Goal: Information Seeking & Learning: Learn about a topic

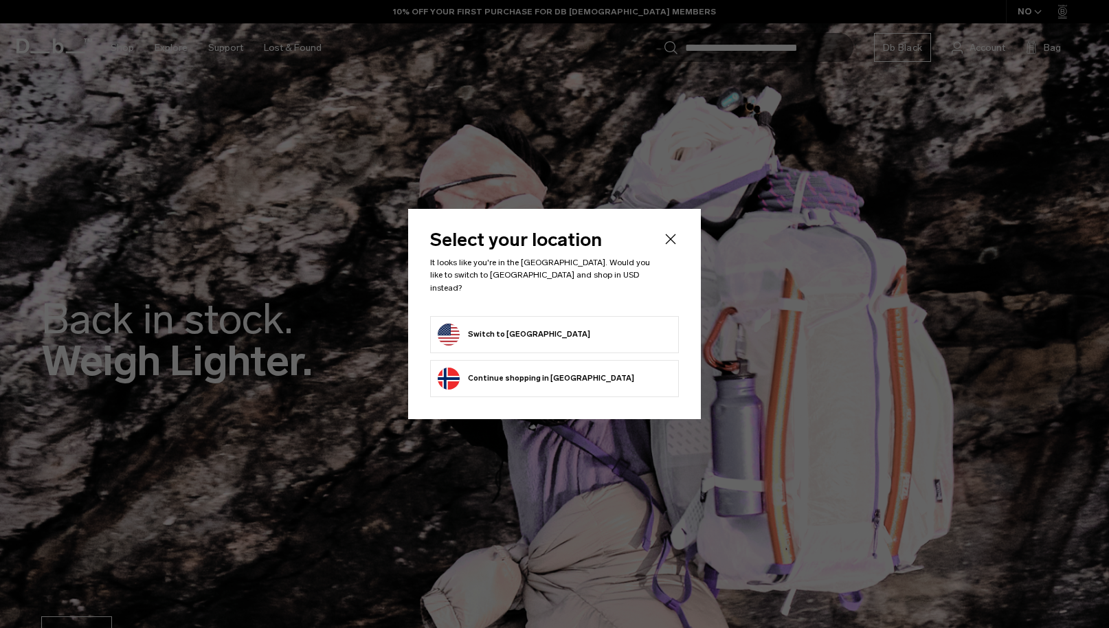
click at [535, 325] on button "Switch to United States" at bounding box center [514, 335] width 153 height 22
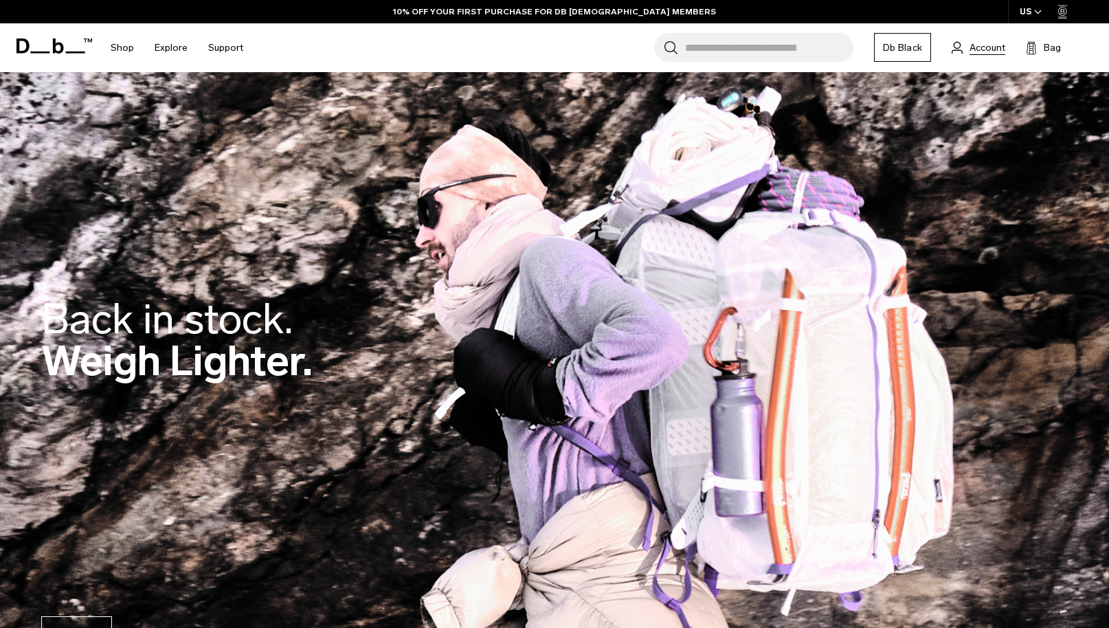
click at [975, 44] on span "Account" at bounding box center [988, 48] width 36 height 14
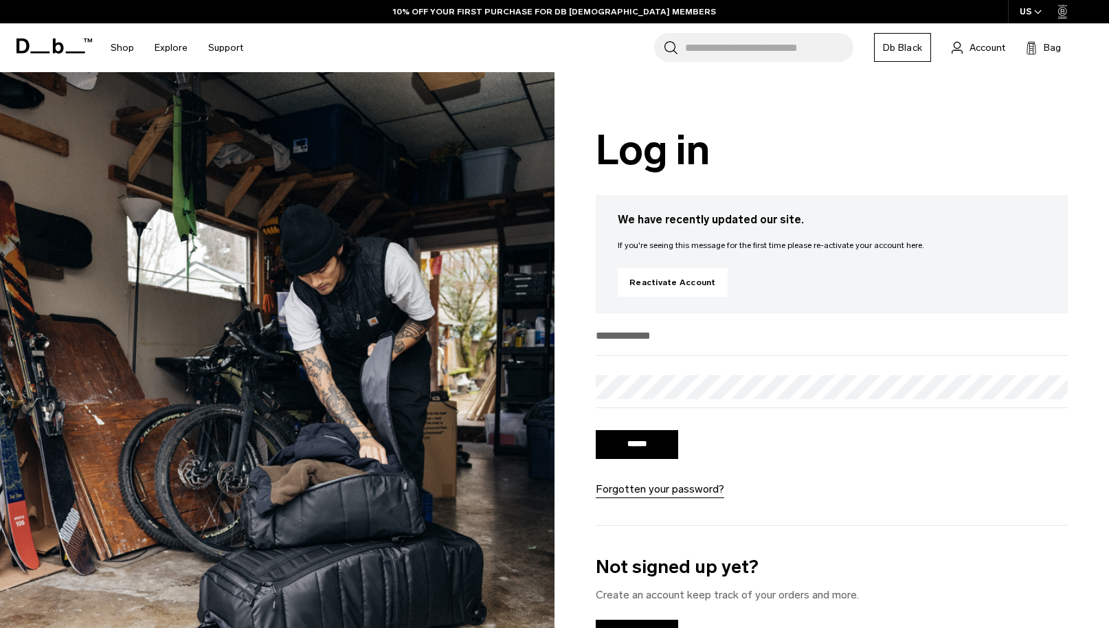
click at [704, 335] on input "email" at bounding box center [832, 335] width 472 height 23
type input "**********"
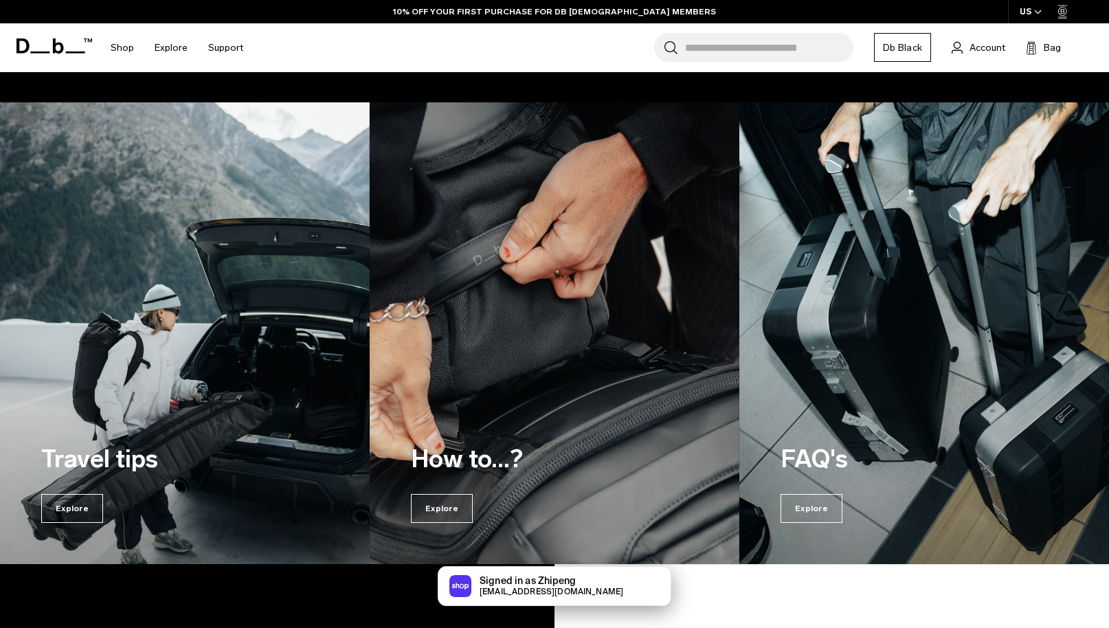
scroll to position [1324, 0]
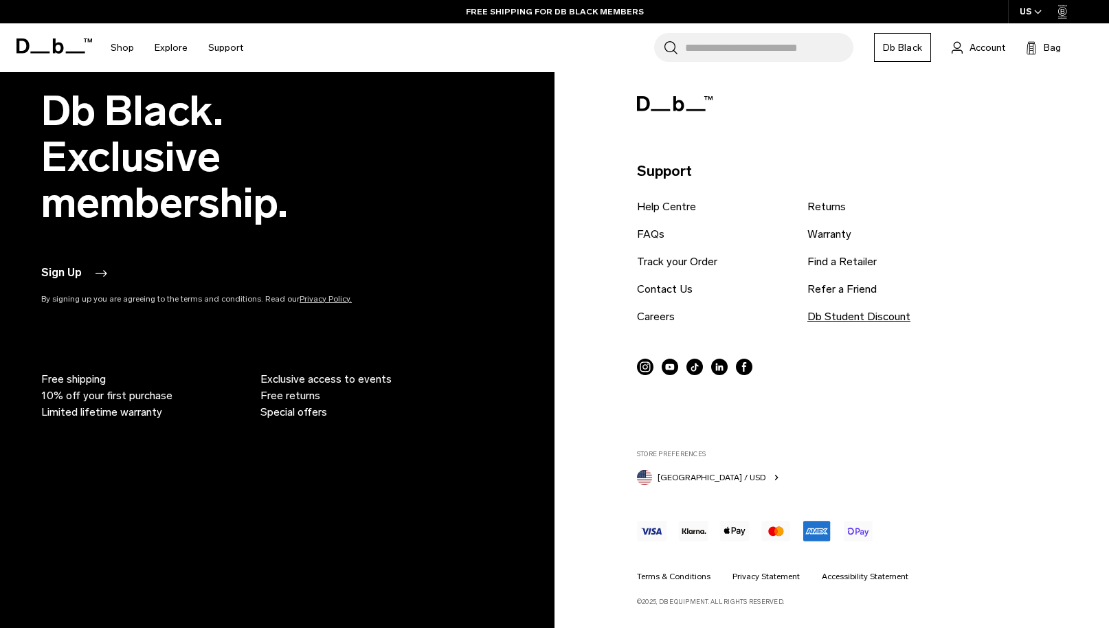
click at [829, 322] on link "Db Student Discount" at bounding box center [859, 317] width 103 height 16
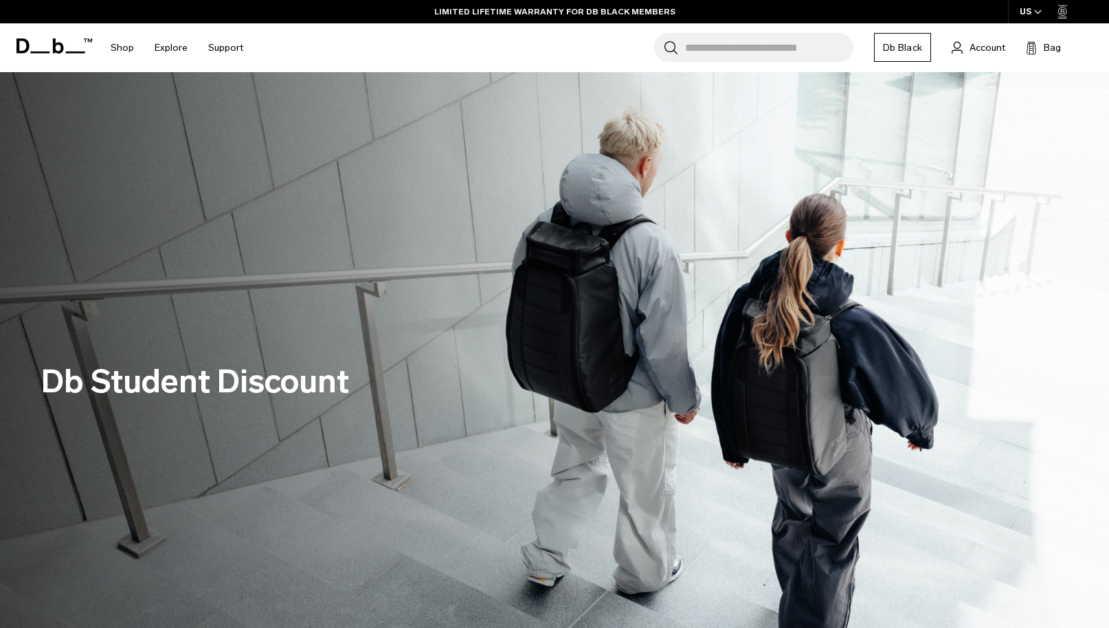
click at [893, 49] on link "Db Black" at bounding box center [902, 47] width 57 height 29
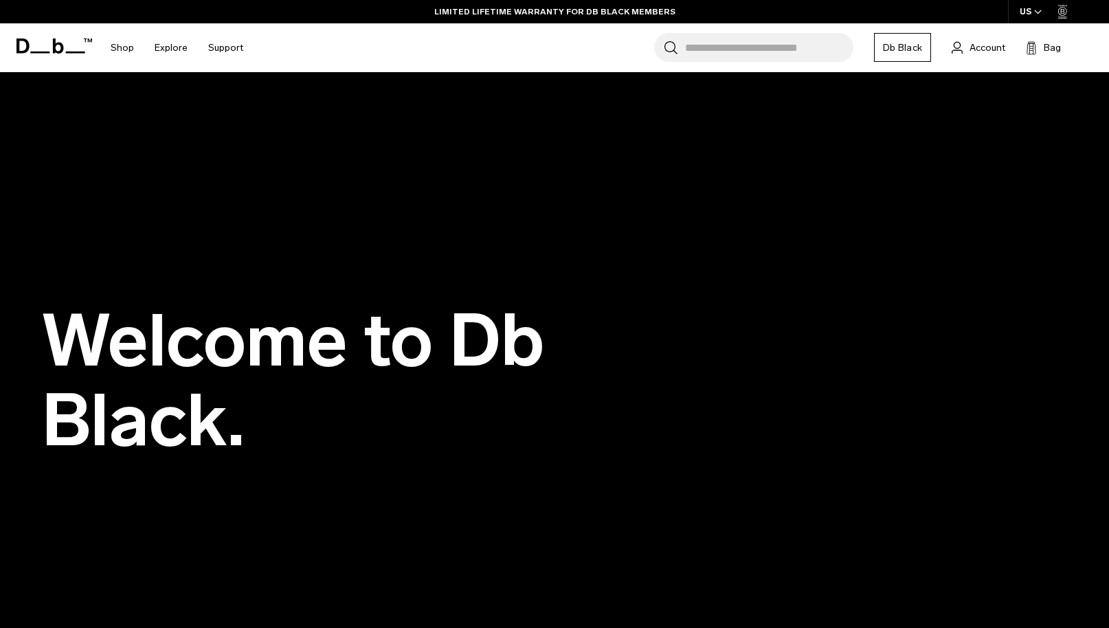
click at [1065, 10] on icon at bounding box center [1064, 12] width 10 height 14
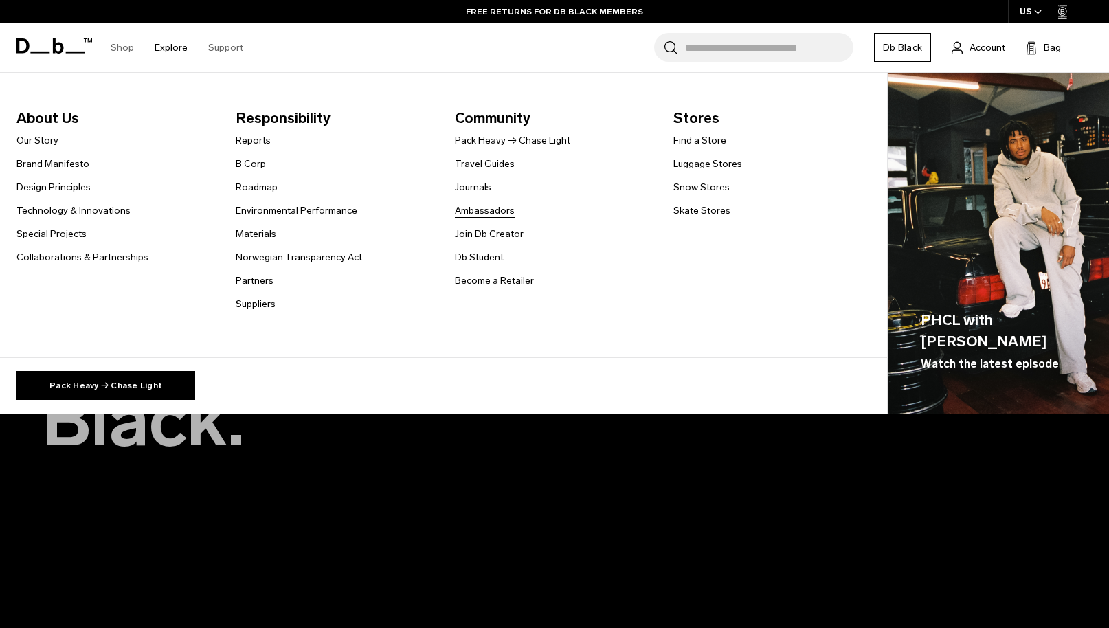
click at [492, 214] on link "Ambassadors" at bounding box center [485, 210] width 60 height 14
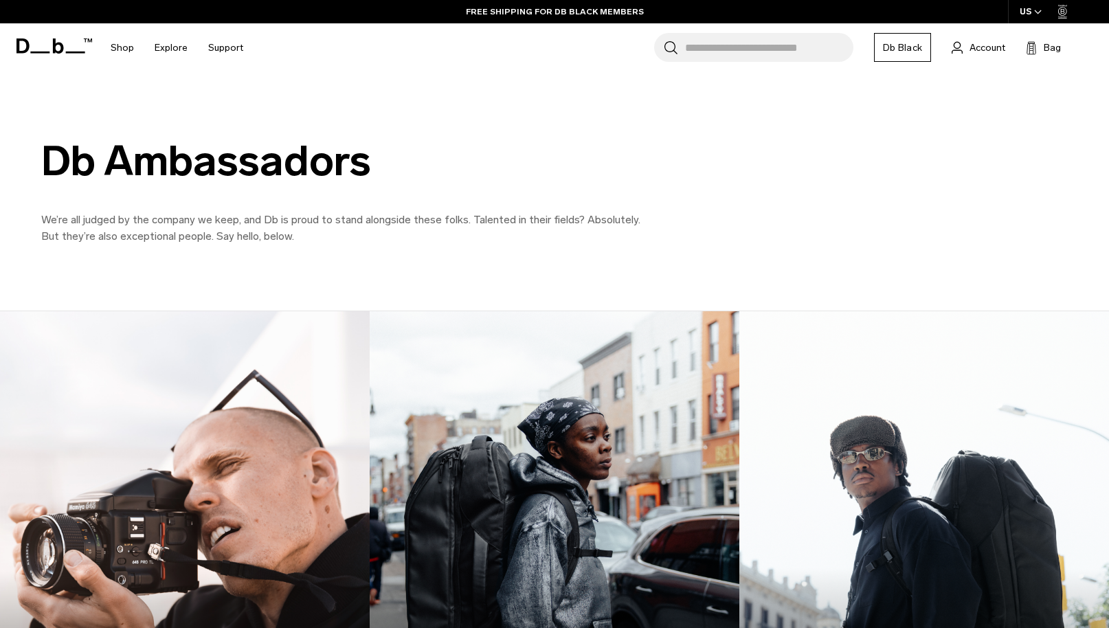
click at [316, 108] on div "Db Ambassadors We’re all judged by the company we keep, and Db is proud to stan…" at bounding box center [554, 191] width 1109 height 239
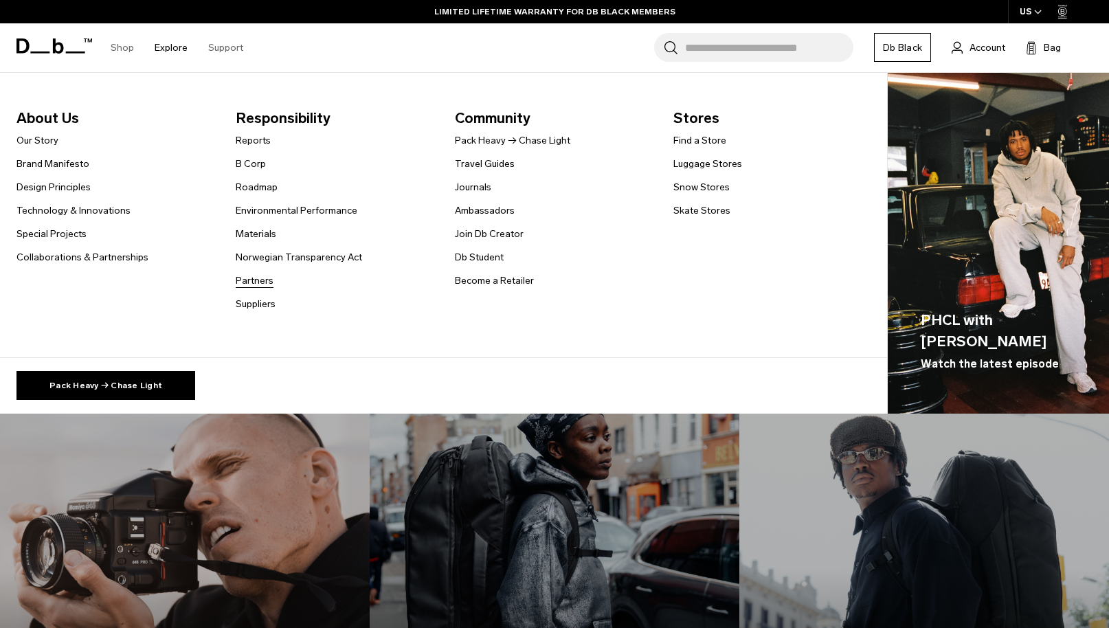
click at [271, 285] on link "Partners" at bounding box center [255, 281] width 38 height 14
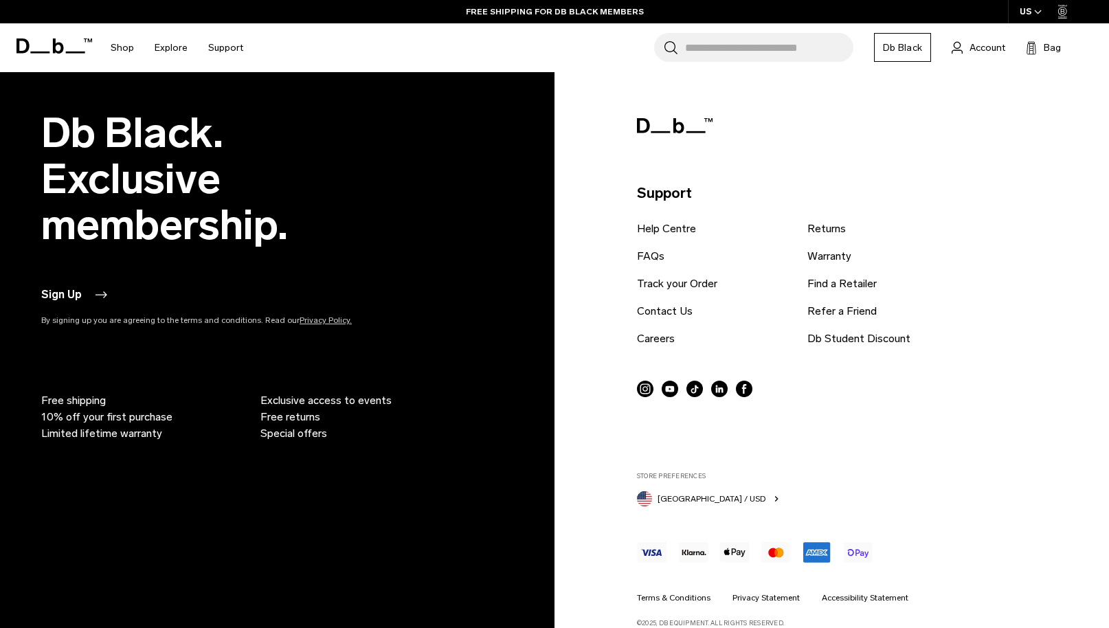
scroll to position [1052, 0]
